Goal: Information Seeking & Learning: Learn about a topic

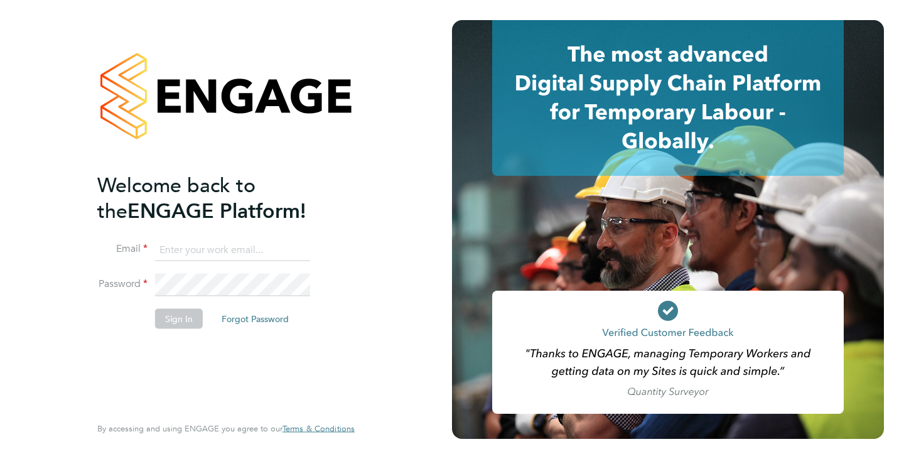
type input "[EMAIL_ADDRESS][DOMAIN_NAME]"
click at [178, 312] on button "Sign In" at bounding box center [179, 318] width 48 height 20
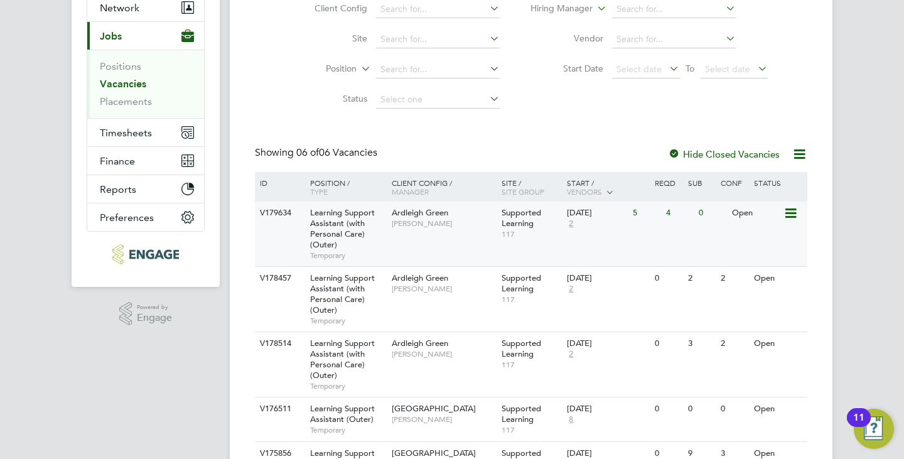
scroll to position [244, 0]
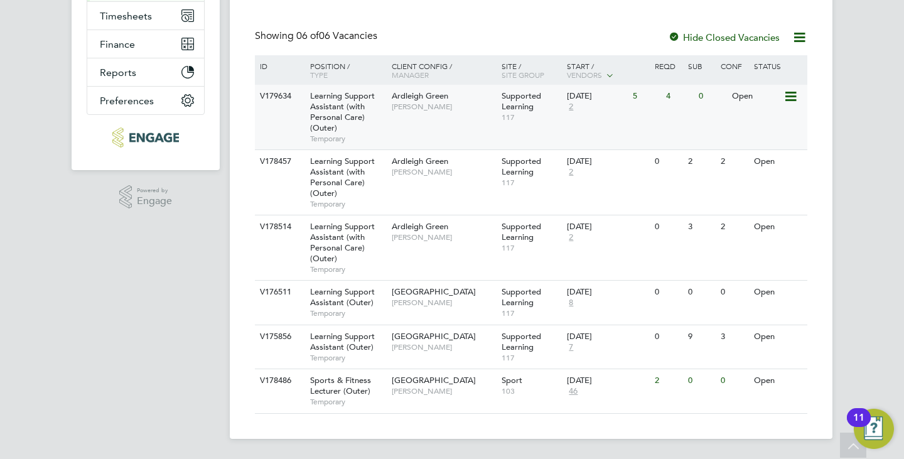
click at [487, 121] on div "V179634 Learning Support Assistant (with Personal Care) (Outer) Temporary Ardle…" at bounding box center [531, 117] width 552 height 65
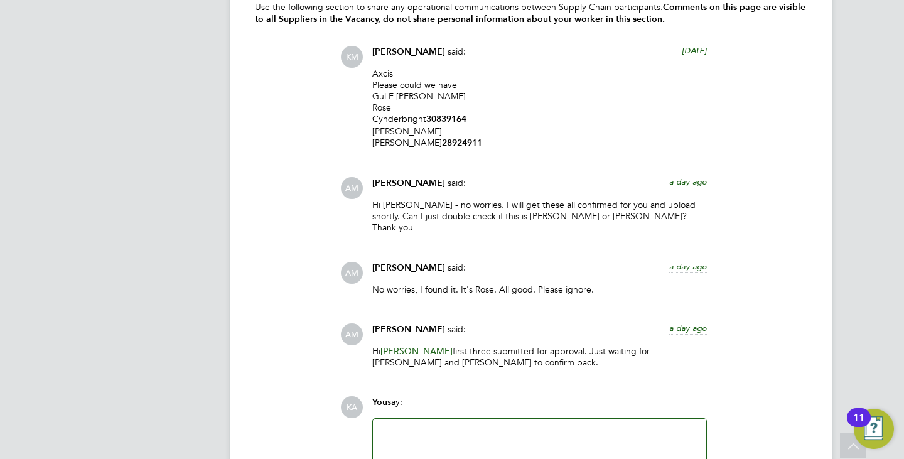
scroll to position [3012, 0]
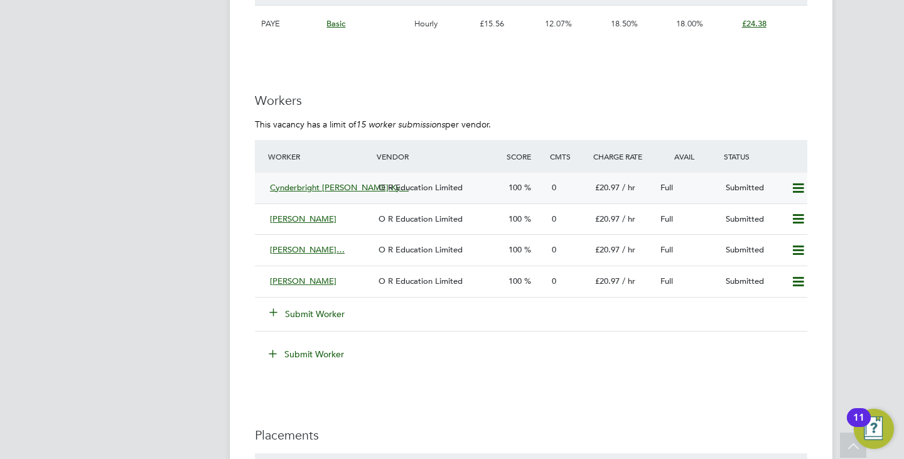
click at [410, 186] on span "O R Education Limited" at bounding box center [420, 187] width 84 height 11
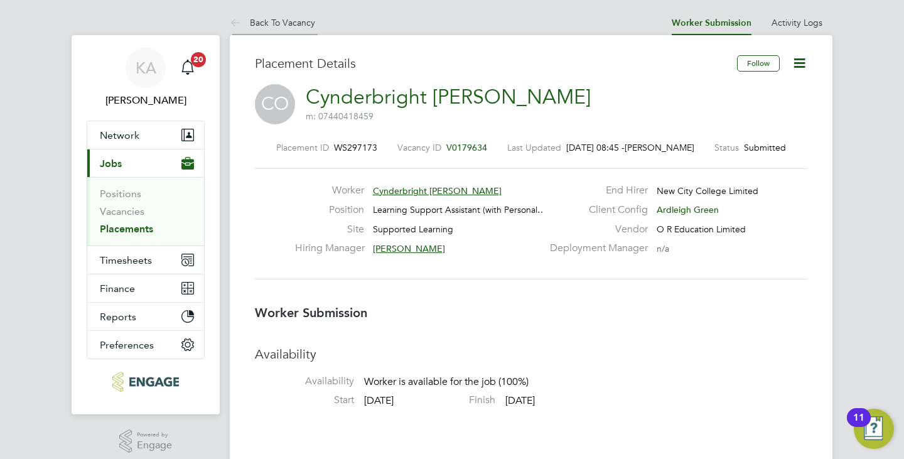
click at [262, 28] on li "Back To Vacancy" at bounding box center [272, 22] width 85 height 25
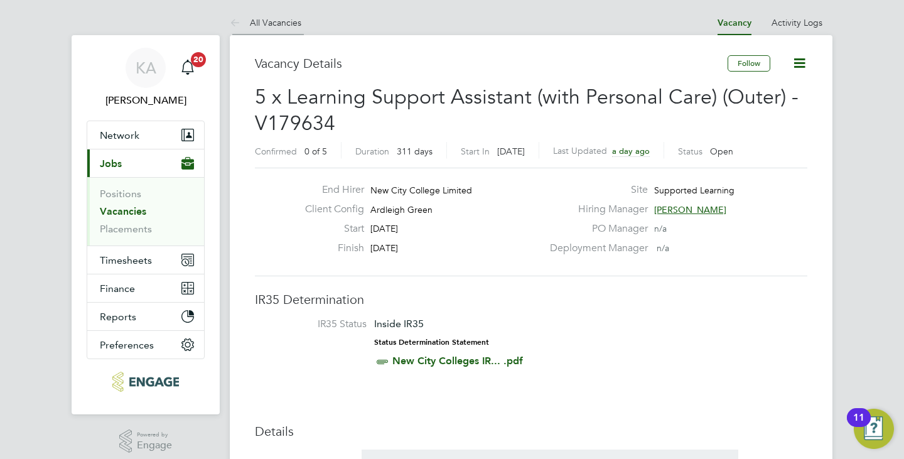
click at [261, 26] on link "All Vacancies" at bounding box center [266, 22] width 72 height 11
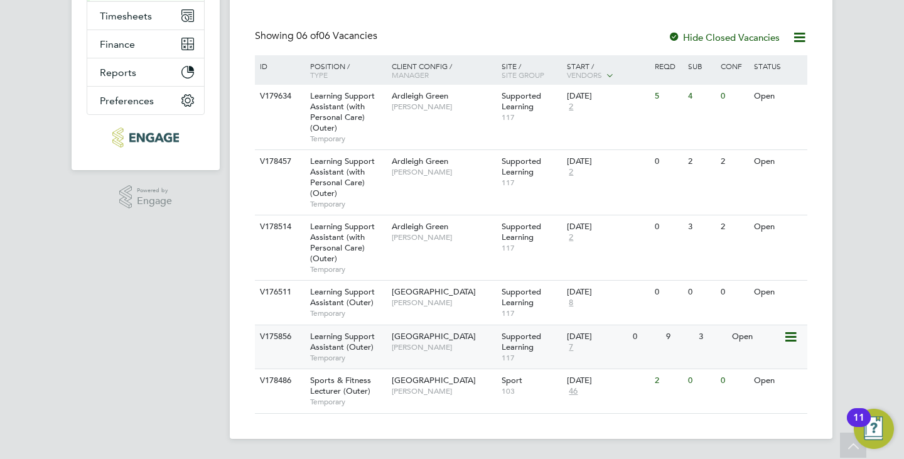
click at [428, 334] on span "Redbridge Campus" at bounding box center [434, 336] width 84 height 11
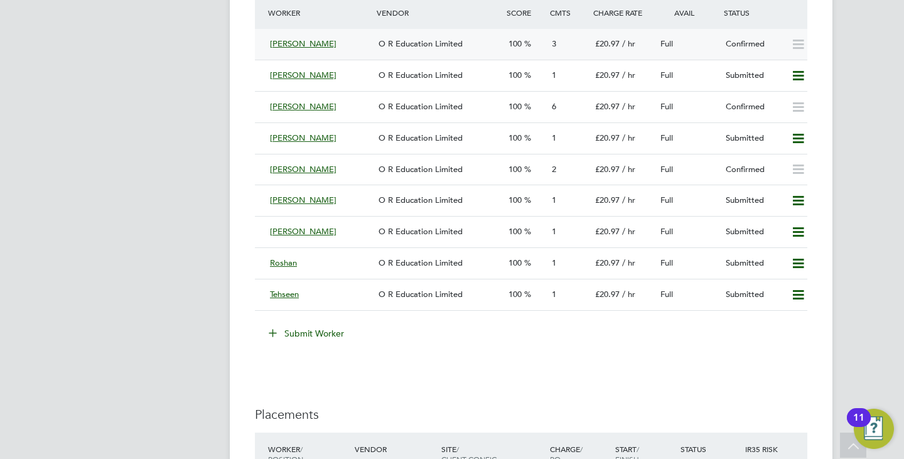
click at [578, 46] on div "3" at bounding box center [568, 44] width 43 height 21
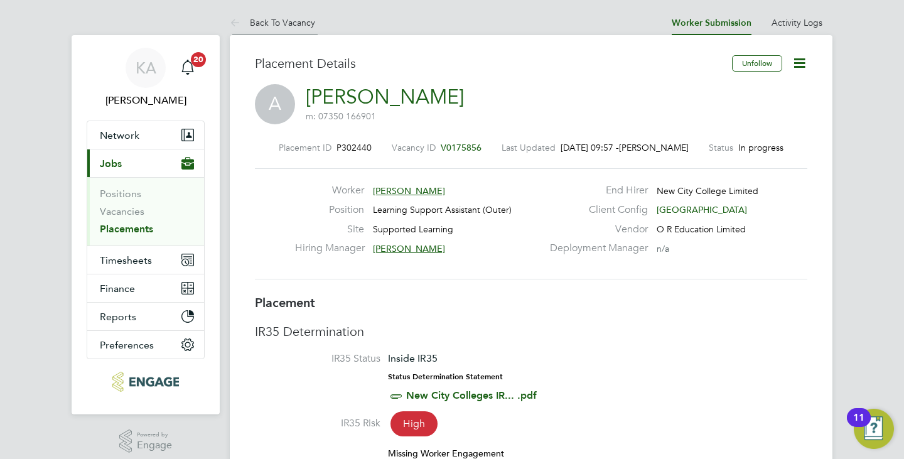
click at [283, 31] on li "Back To Vacancy" at bounding box center [272, 22] width 85 height 25
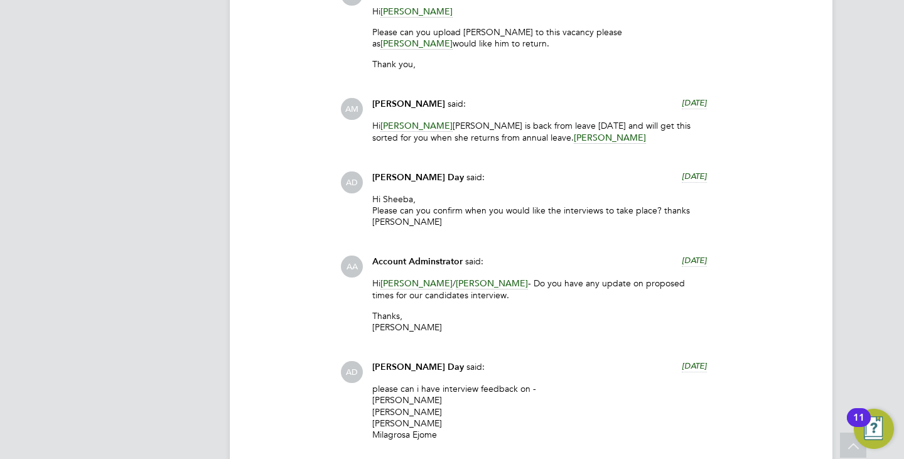
scroll to position [3890, 0]
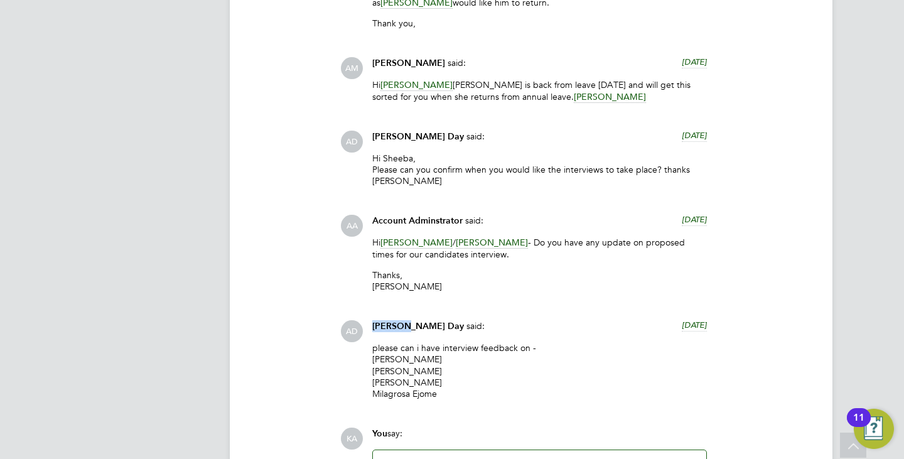
drag, startPoint x: 409, startPoint y: 312, endPoint x: 358, endPoint y: 312, distance: 50.8
click at [358, 320] on div "AD Amie Day said: 2 days ago please can i have interview feedback on - Gracia G…" at bounding box center [573, 364] width 467 height 88
drag, startPoint x: 412, startPoint y: 192, endPoint x: 402, endPoint y: 183, distance: 13.3
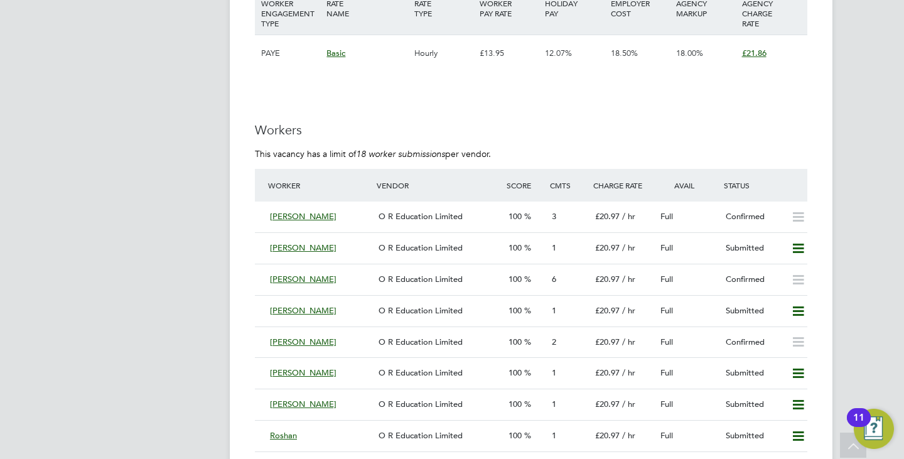
scroll to position [2322, 0]
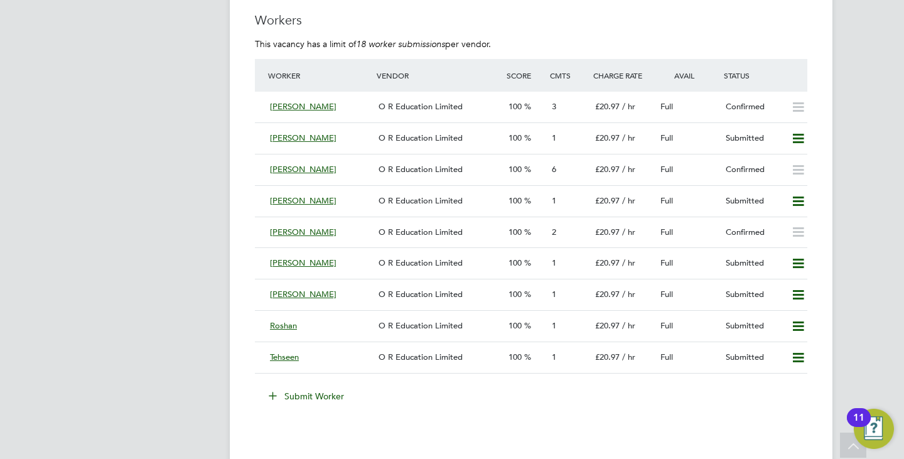
click at [668, 23] on h3 "Workers" at bounding box center [531, 20] width 552 height 16
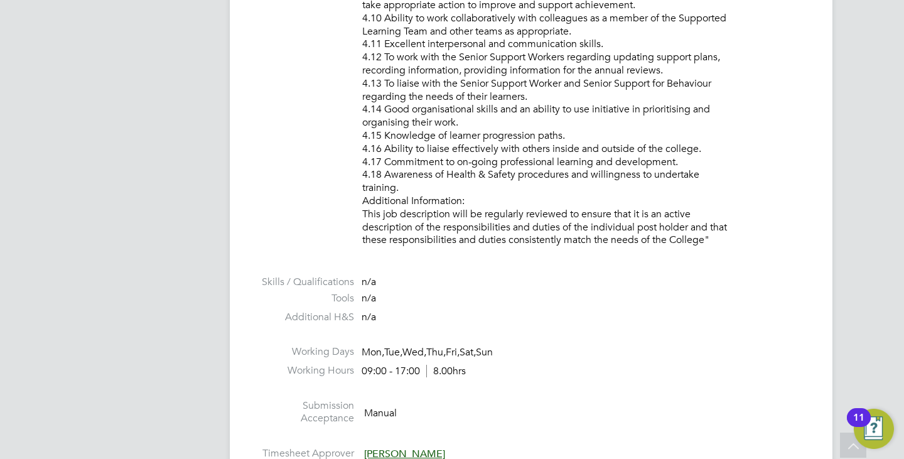
scroll to position [1631, 0]
